Goal: Task Accomplishment & Management: Complete application form

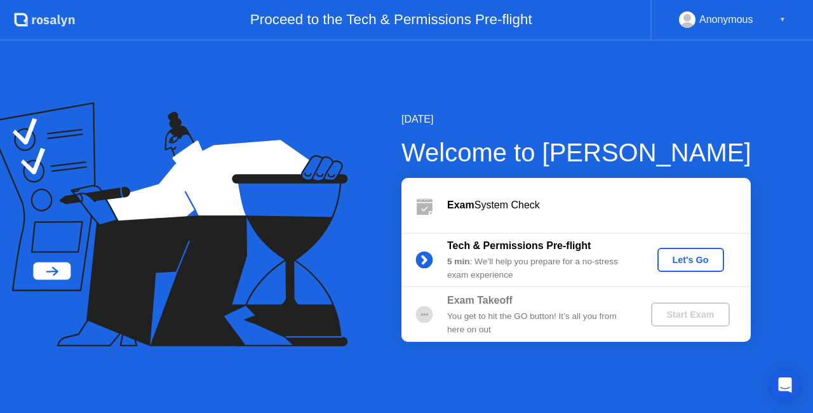
click at [700, 259] on div "Let's Go" at bounding box center [691, 260] width 57 height 10
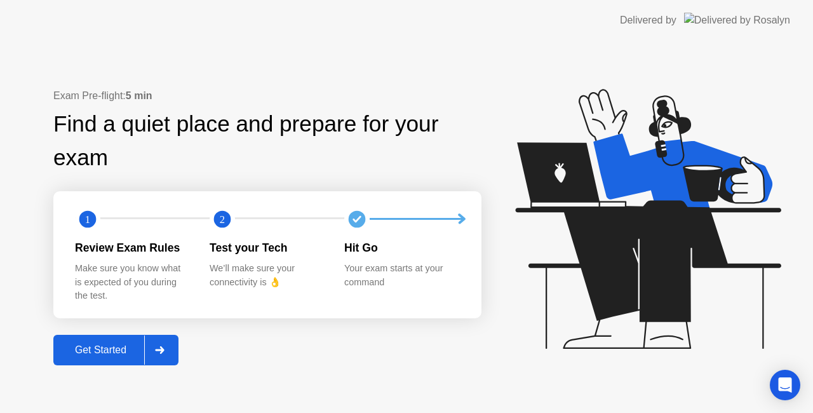
click at [116, 356] on div "Get Started" at bounding box center [100, 349] width 87 height 11
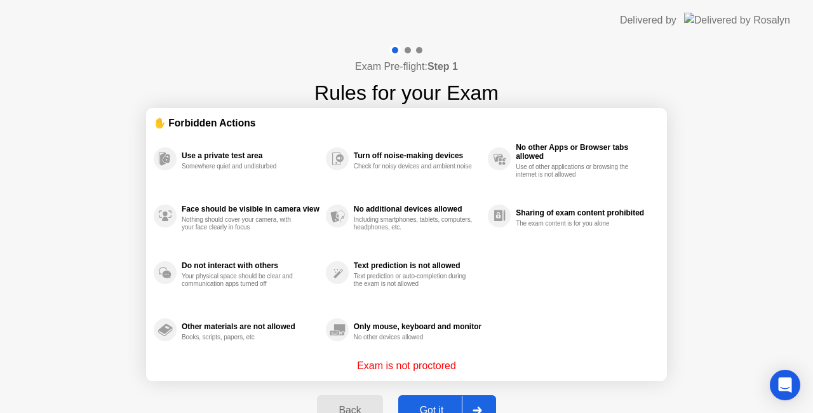
click at [440, 405] on div "Got it" at bounding box center [432, 410] width 60 height 11
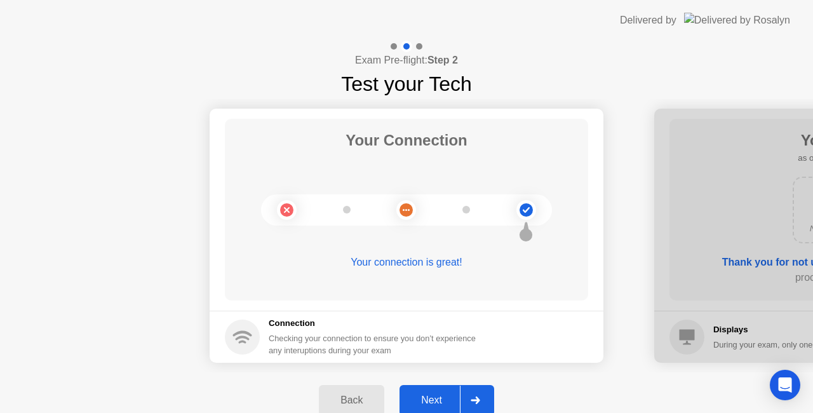
click at [440, 406] on div "Next" at bounding box center [432, 400] width 57 height 11
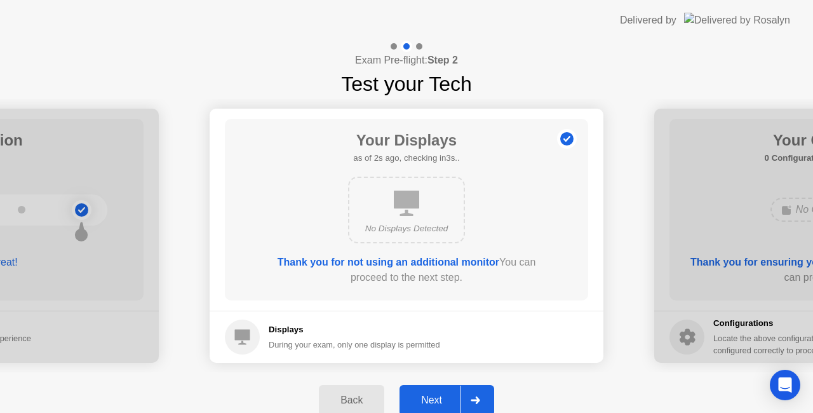
click at [428, 405] on div "Next" at bounding box center [432, 400] width 57 height 11
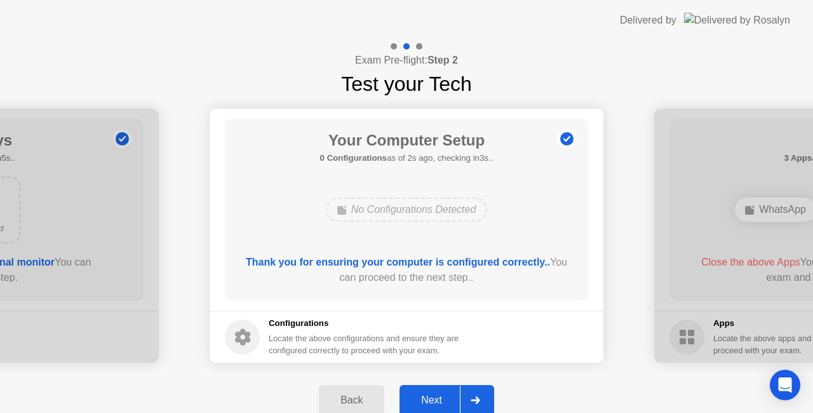
click at [440, 397] on div "Next" at bounding box center [432, 400] width 57 height 11
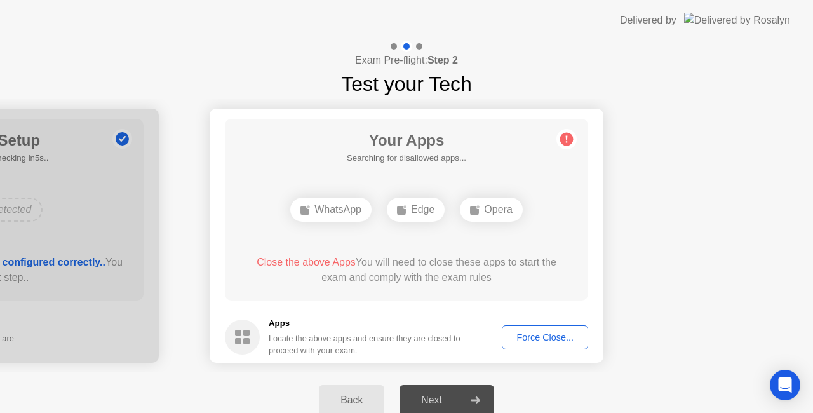
click at [533, 341] on div "Force Close..." at bounding box center [545, 337] width 78 height 10
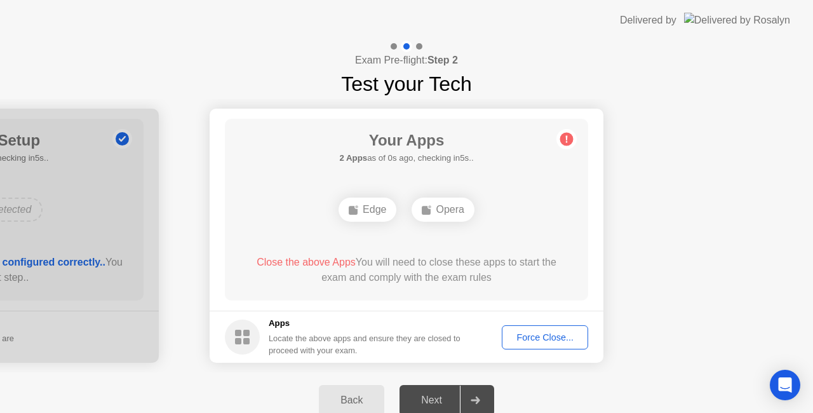
click at [531, 339] on div "Force Close..." at bounding box center [545, 337] width 78 height 10
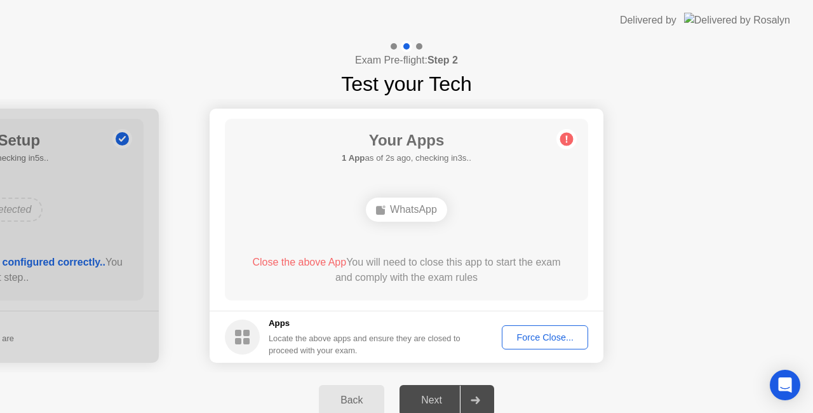
click at [553, 334] on div "Force Close..." at bounding box center [545, 337] width 78 height 10
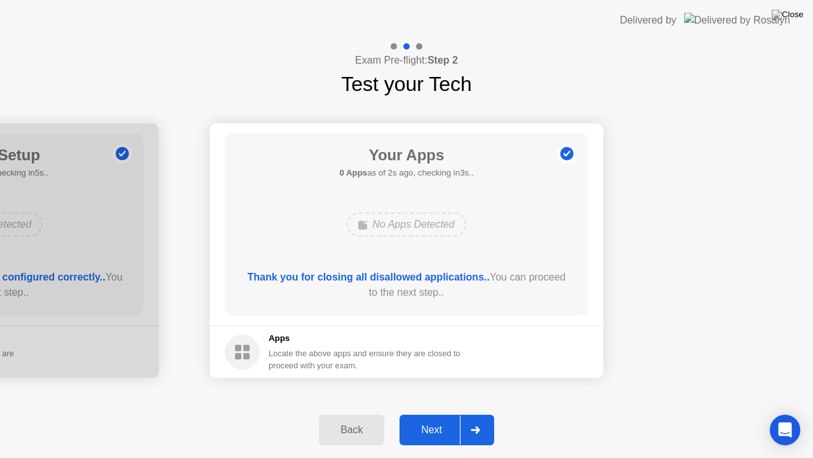
click at [447, 412] on div "Next" at bounding box center [432, 429] width 57 height 11
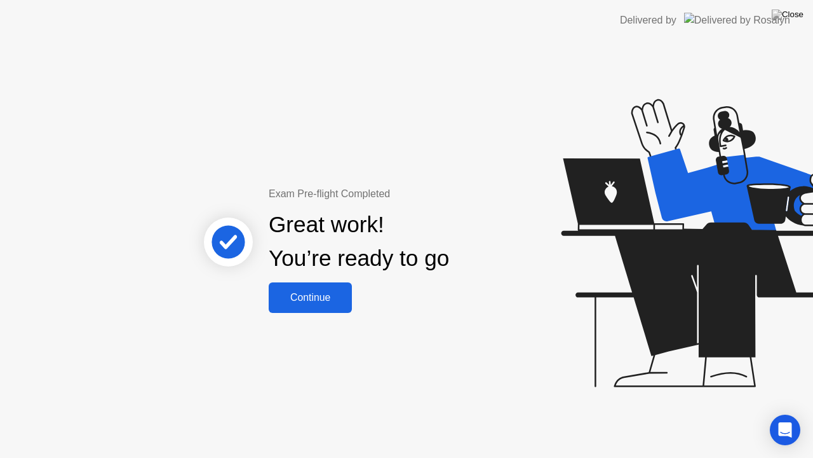
click at [313, 295] on div "Continue" at bounding box center [311, 297] width 76 height 11
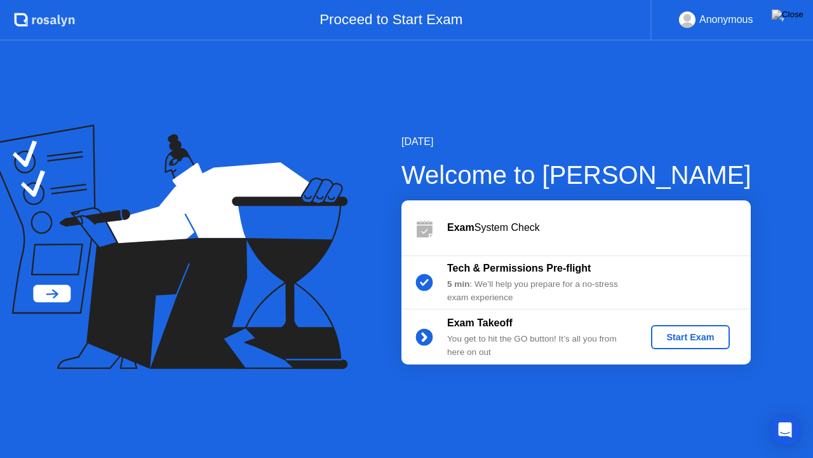
click at [692, 339] on div "Start Exam" at bounding box center [690, 337] width 68 height 10
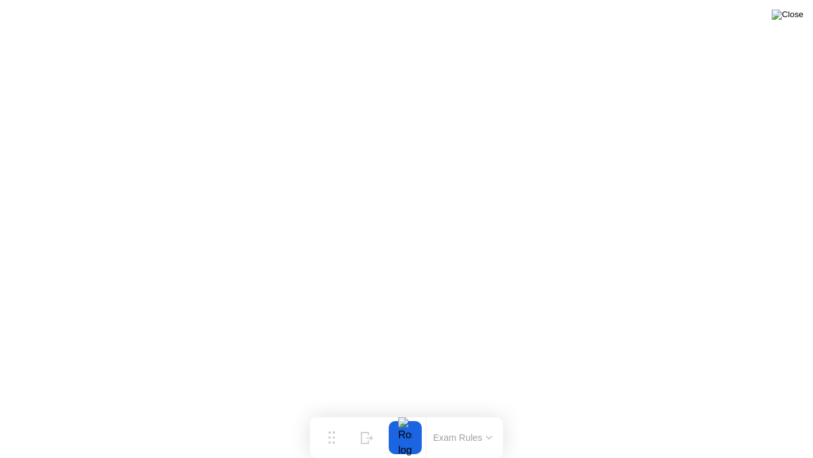
click at [802, 18] on img at bounding box center [788, 15] width 32 height 10
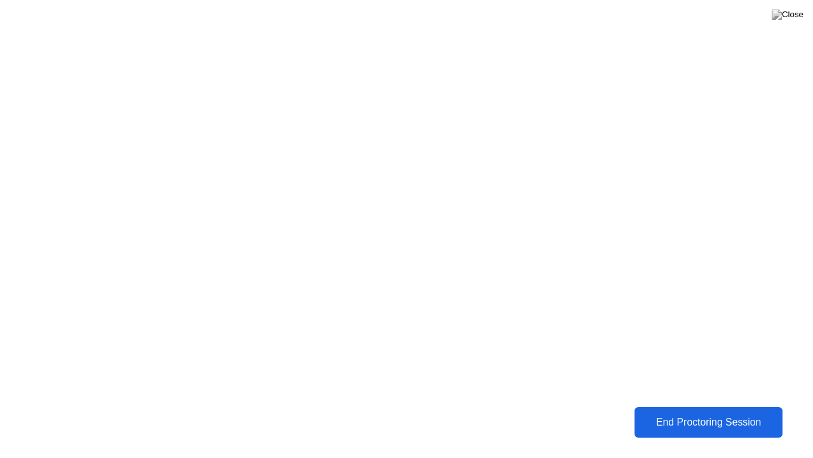
click at [700, 412] on div "End Proctoring Session" at bounding box center [709, 421] width 144 height 11
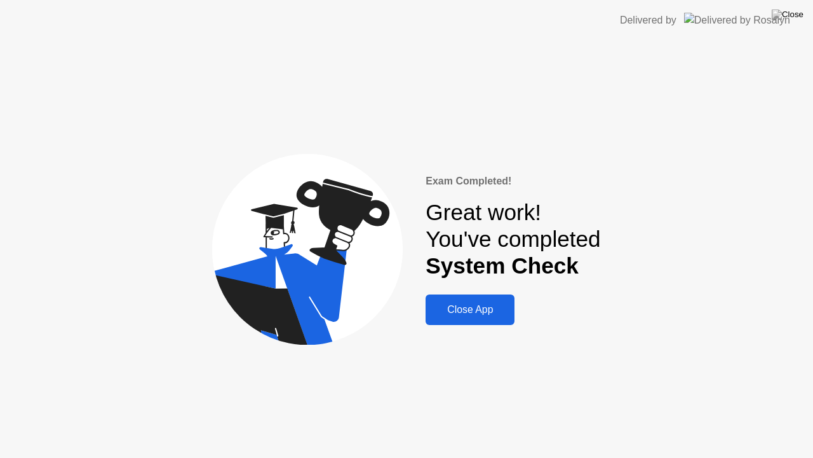
click at [473, 313] on div "Close App" at bounding box center [470, 309] width 81 height 11
